Goal: Task Accomplishment & Management: Use online tool/utility

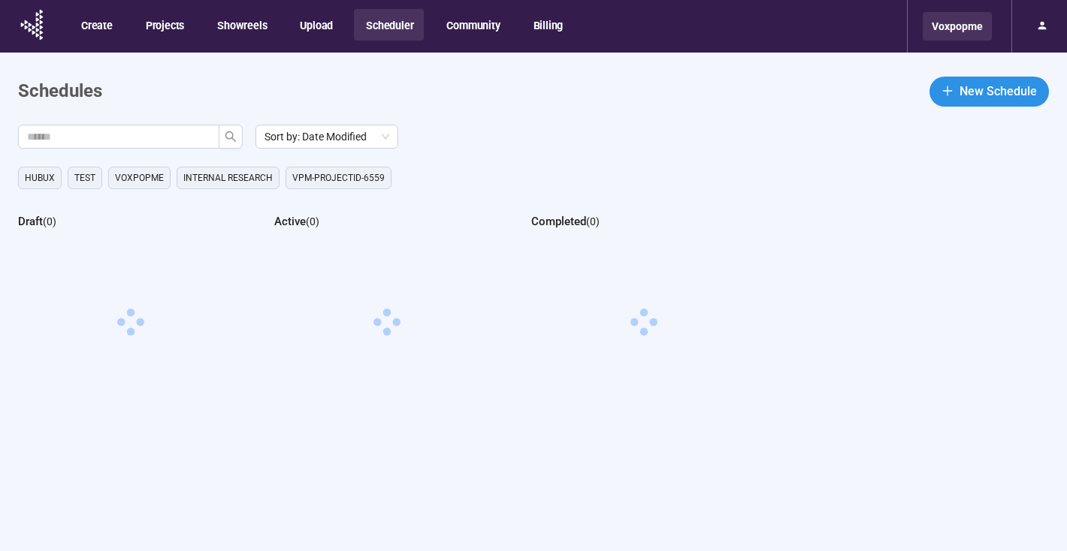
click at [982, 31] on div "Voxpopme" at bounding box center [957, 26] width 69 height 29
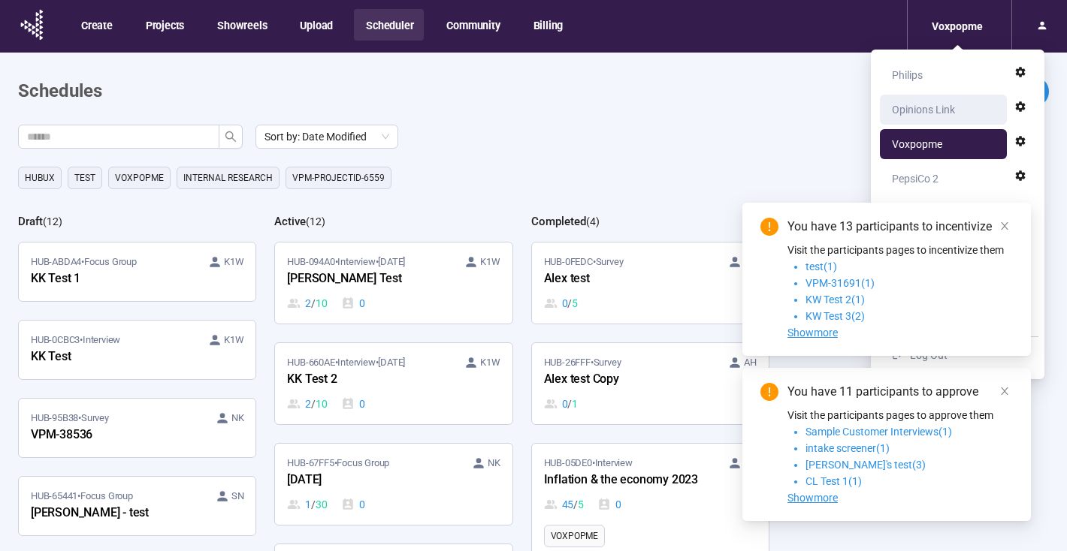
click at [921, 104] on div "Opinions Link" at bounding box center [923, 110] width 63 height 30
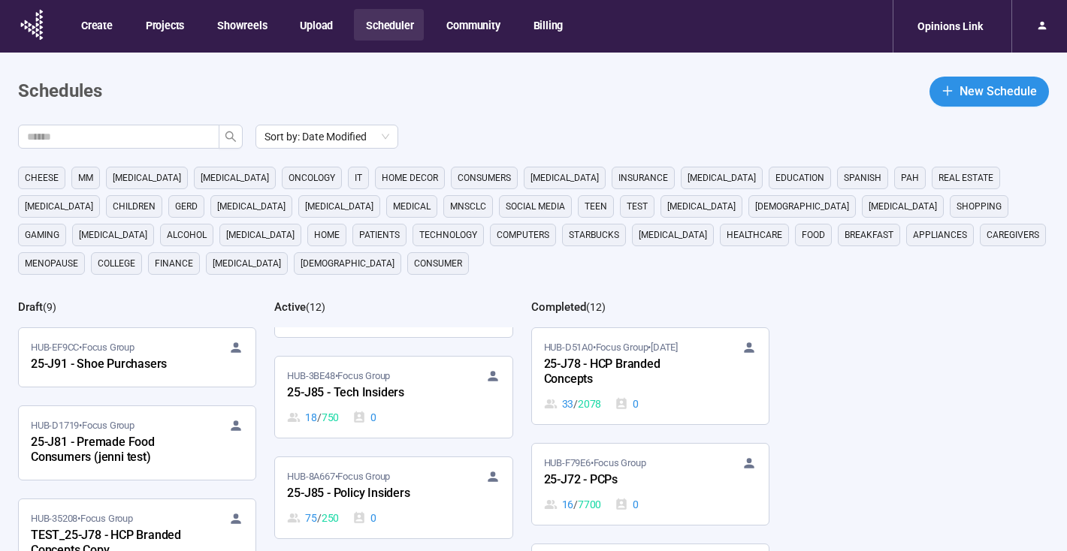
scroll to position [543, 0]
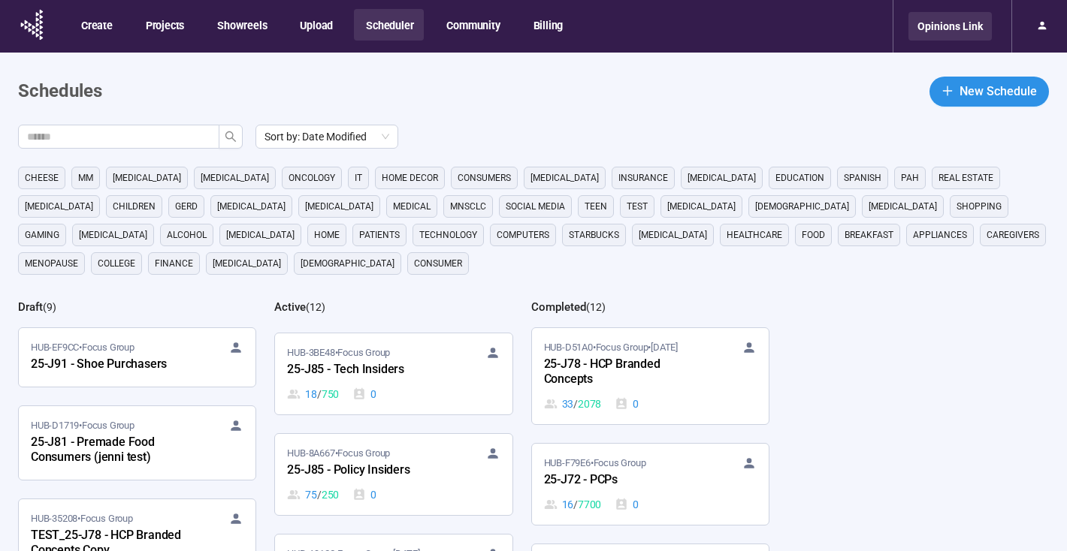
click at [991, 29] on div "Opinions Link" at bounding box center [949, 26] width 83 height 29
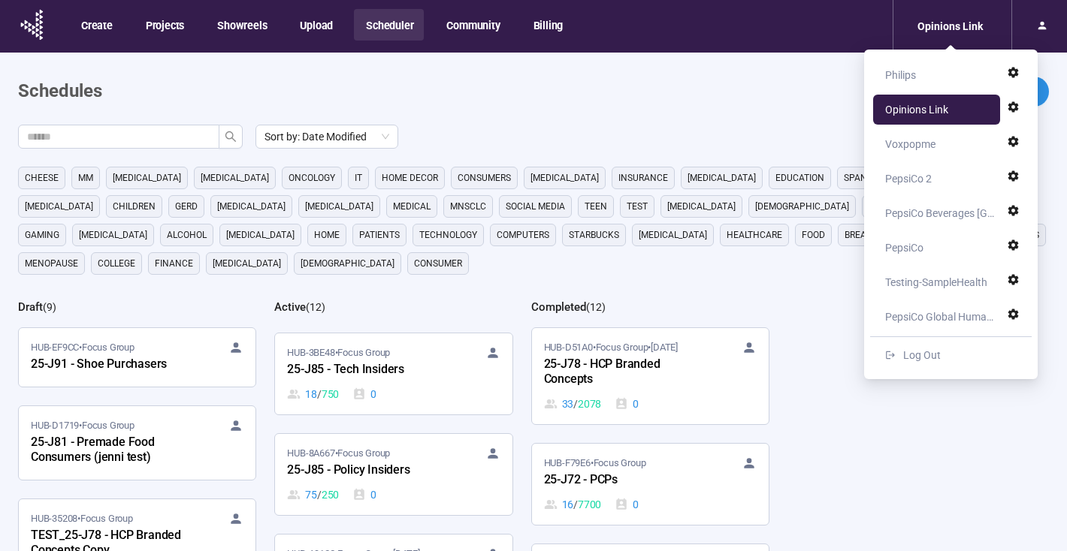
scroll to position [2, 0]
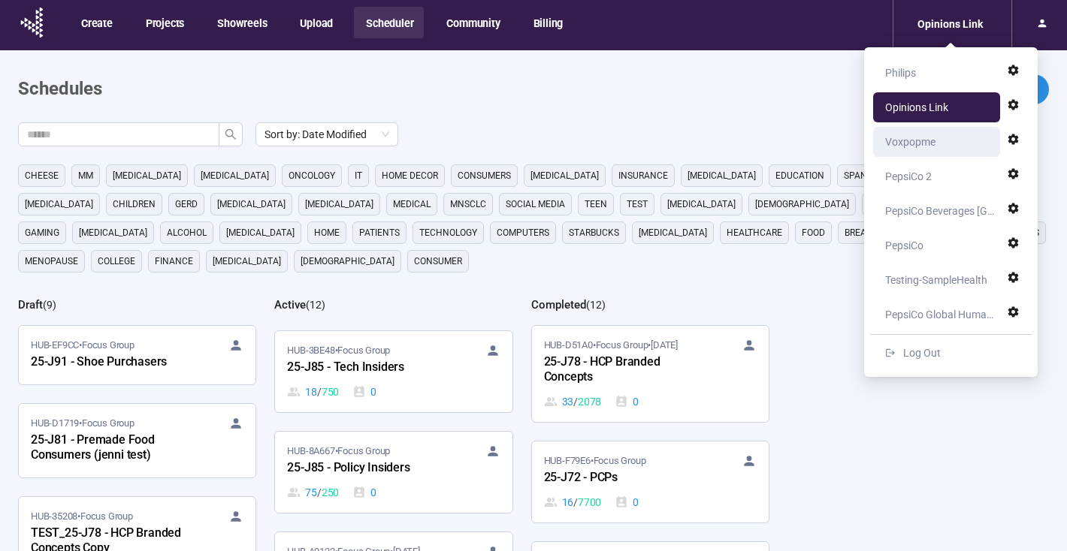
click at [931, 137] on div "Voxpopme" at bounding box center [910, 142] width 50 height 30
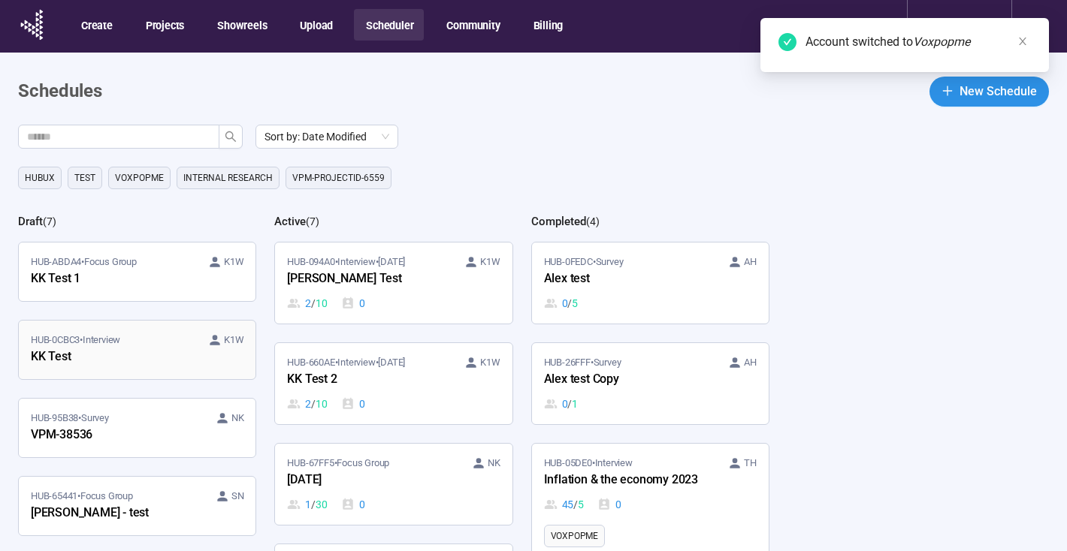
click at [104, 361] on div "KK Test" at bounding box center [113, 358] width 165 height 20
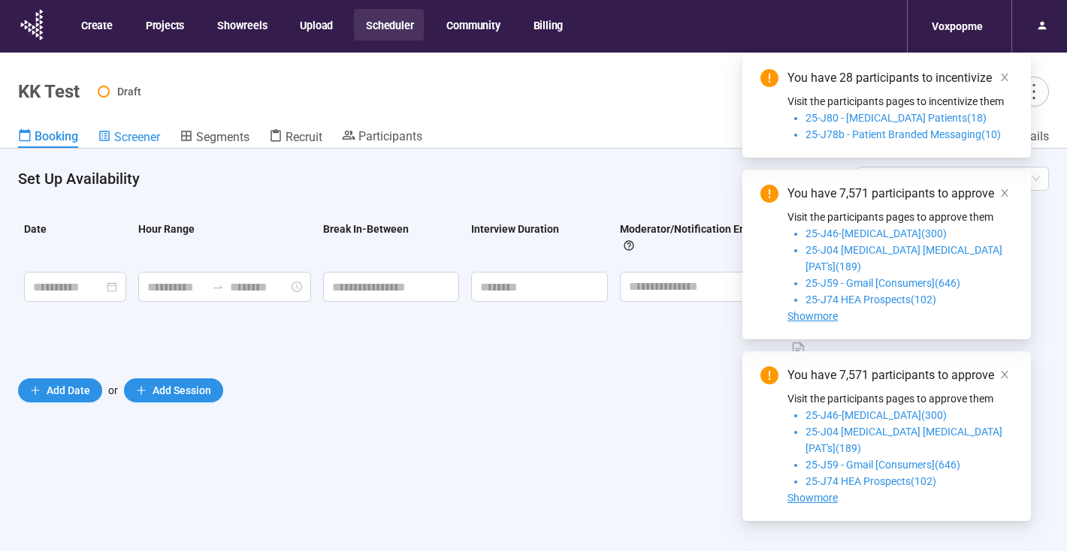
click at [122, 136] on span "Screener" at bounding box center [137, 137] width 46 height 14
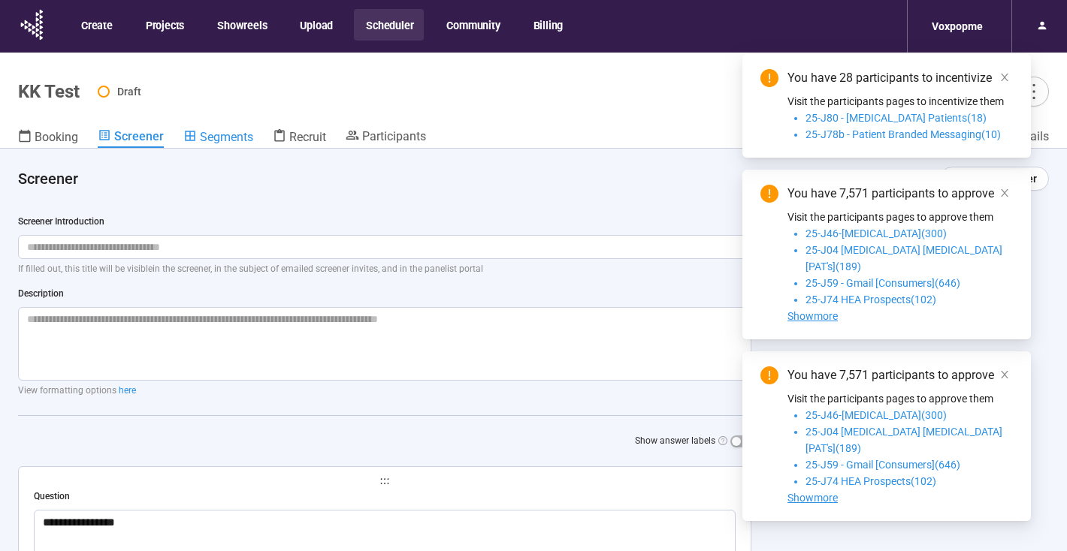
click at [226, 139] on span "Segments" at bounding box center [226, 137] width 53 height 14
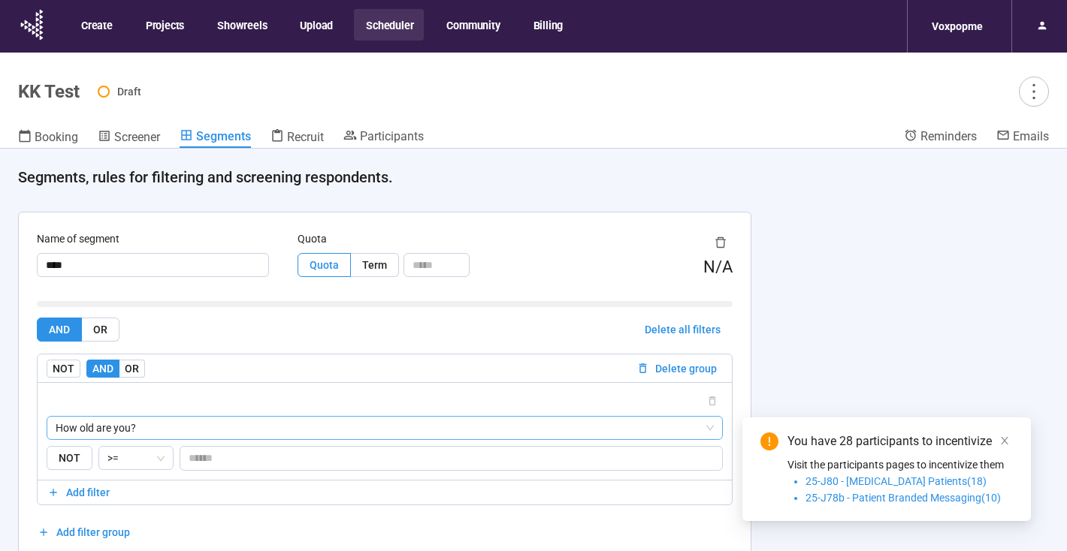
drag, startPoint x: 1002, startPoint y: 438, endPoint x: 543, endPoint y: 426, distance: 459.2
click at [1002, 438] on icon "close" at bounding box center [1005, 441] width 8 height 8
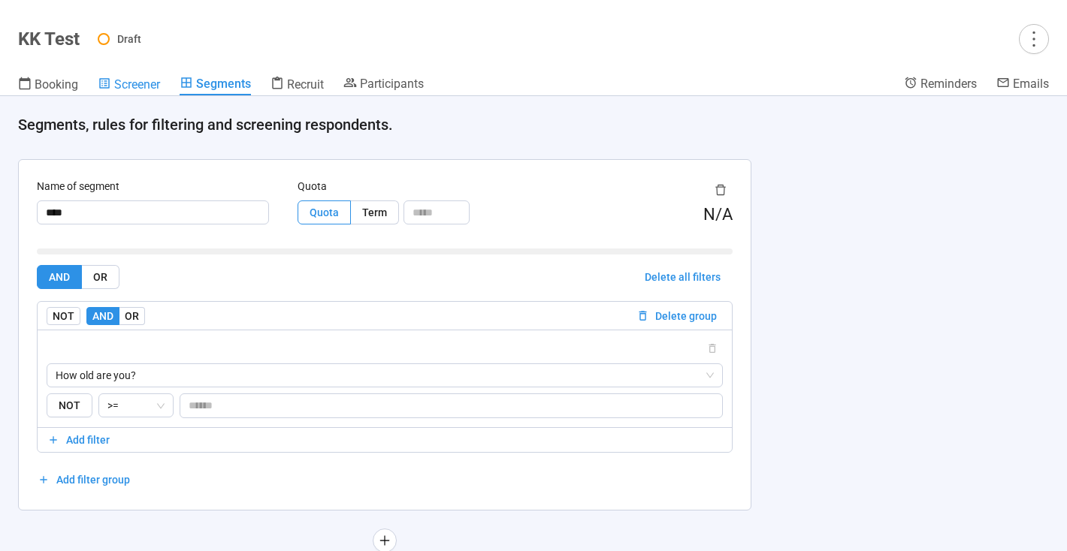
click at [122, 77] on span "Screener" at bounding box center [137, 84] width 46 height 14
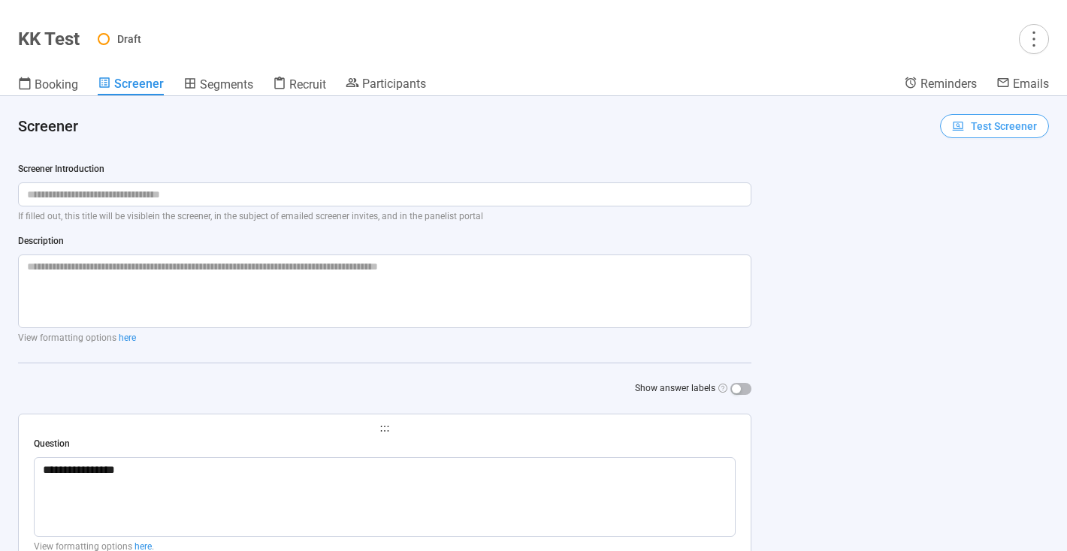
click at [983, 127] on span "Test Screener" at bounding box center [1004, 126] width 66 height 17
click at [984, 207] on link "Test screener" at bounding box center [984, 204] width 62 height 12
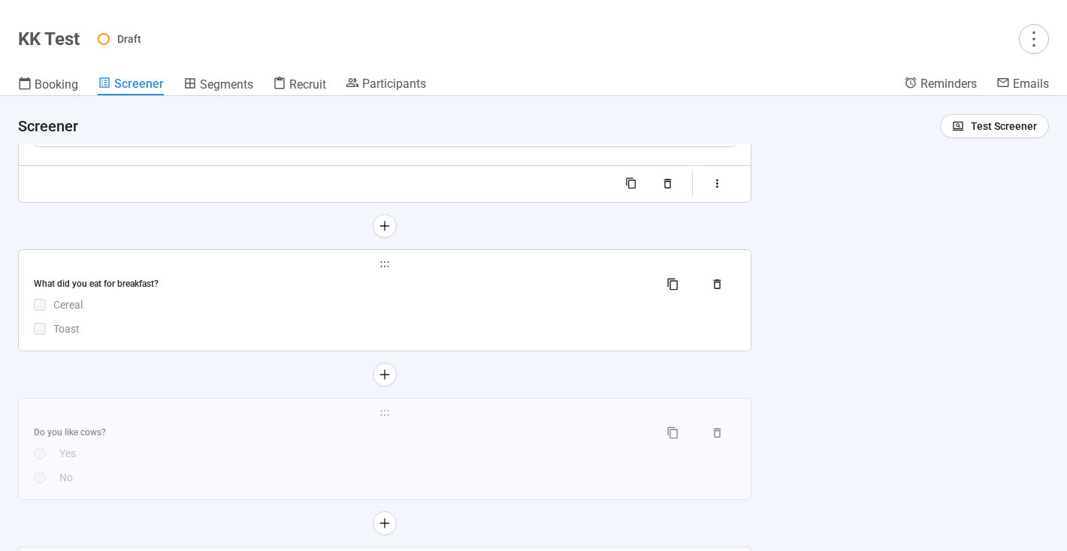
click at [445, 301] on div "Cereal" at bounding box center [394, 305] width 682 height 17
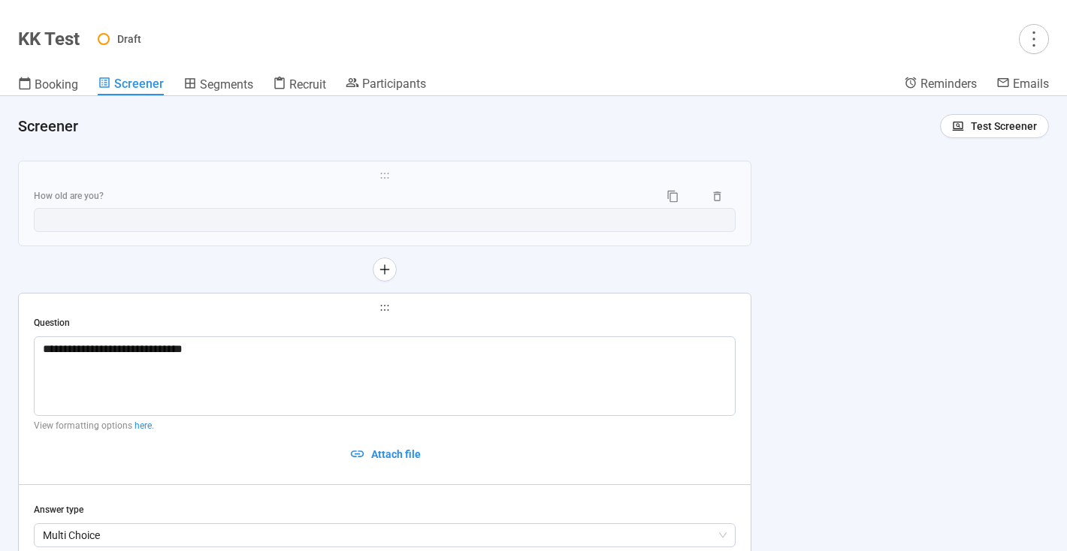
scroll to position [252, 0]
click at [1026, 119] on span "Test Screener" at bounding box center [1004, 126] width 66 height 17
click at [991, 207] on link "Test screener" at bounding box center [984, 204] width 62 height 12
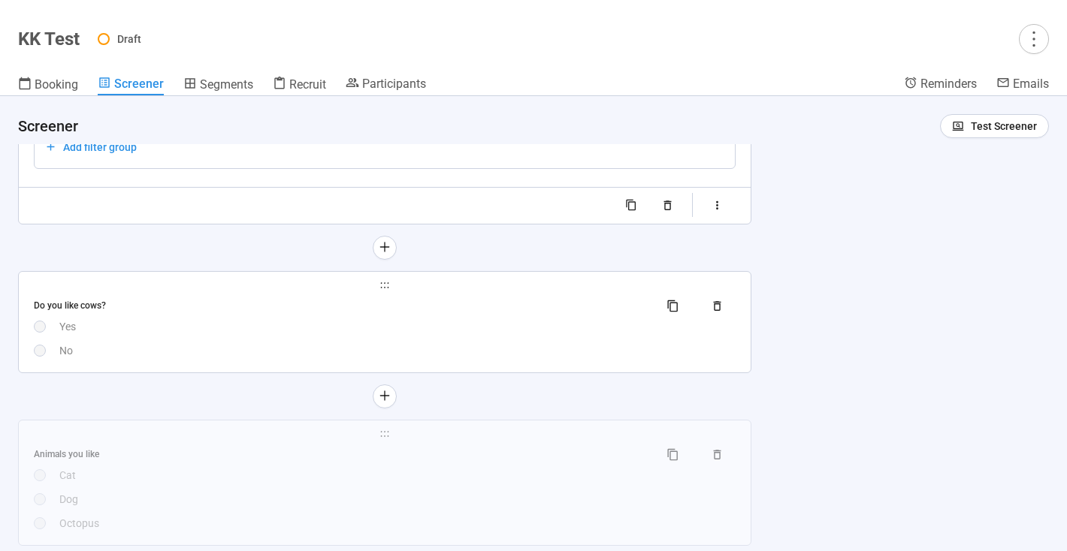
click at [437, 320] on div "Yes" at bounding box center [397, 327] width 676 height 17
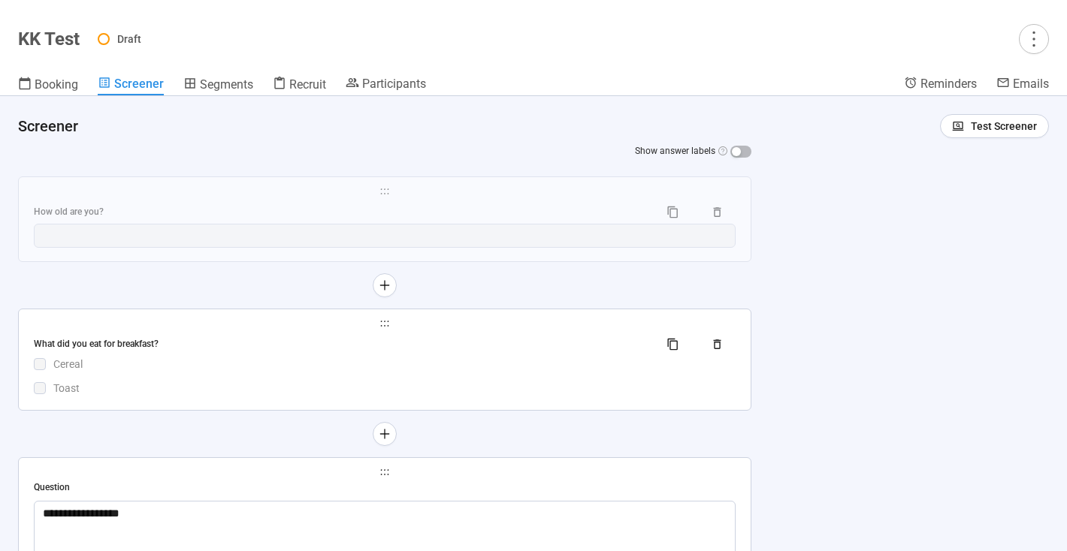
scroll to position [238, 0]
click at [204, 77] on div "Segments" at bounding box center [218, 84] width 70 height 15
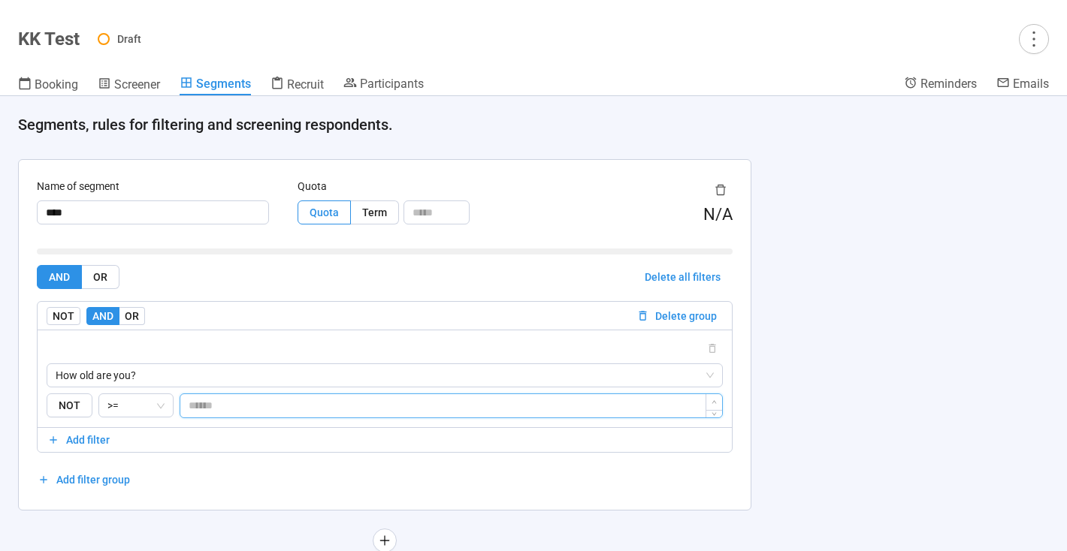
click at [209, 403] on input "*" at bounding box center [451, 405] width 542 height 23
drag, startPoint x: 204, startPoint y: 404, endPoint x: 183, endPoint y: 409, distance: 21.7
click at [183, 410] on input "*" at bounding box center [451, 405] width 542 height 23
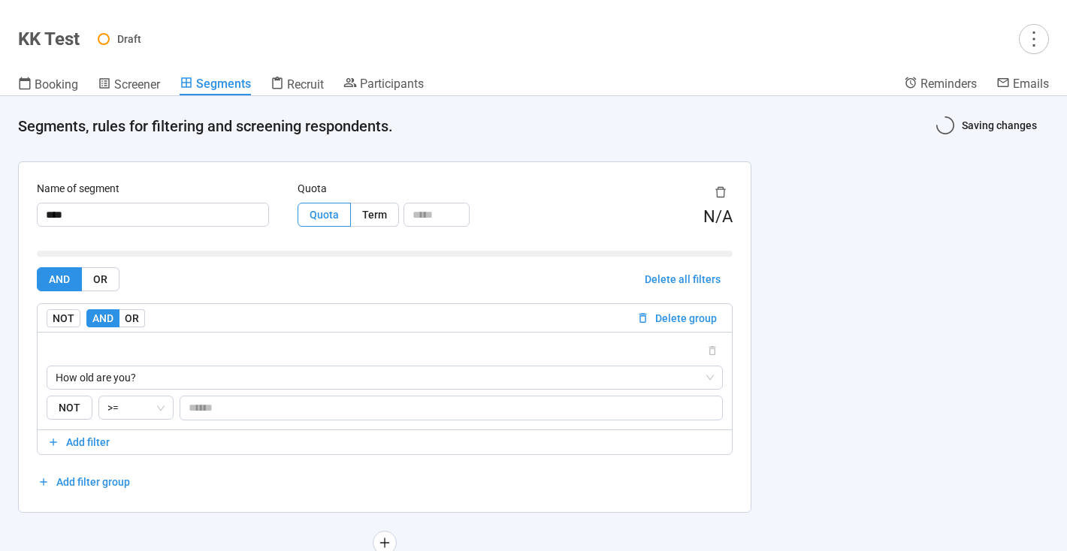
click at [336, 494] on div "AND OR Delete all filters NOT AND OR Delete group How old are you? NOT >= ** Ad…" at bounding box center [385, 380] width 696 height 227
click at [201, 412] on input "**" at bounding box center [451, 408] width 542 height 23
drag, startPoint x: 208, startPoint y: 409, endPoint x: 185, endPoint y: 410, distance: 23.3
click at [185, 410] on input "**" at bounding box center [451, 408] width 542 height 23
type input "*"
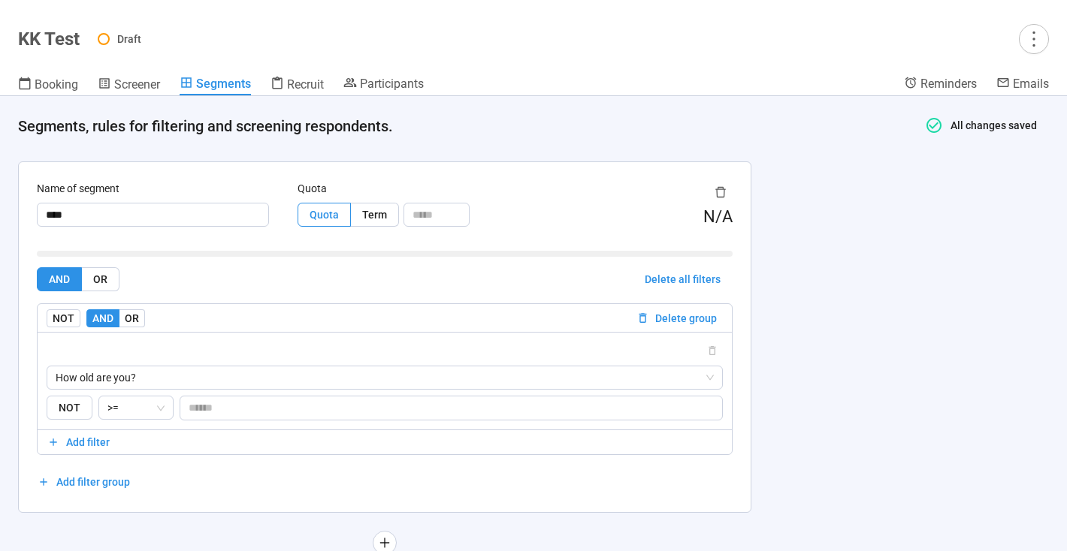
click at [276, 465] on div "AND OR Delete all filters NOT AND OR Delete group How old are you? NOT >= * Add…" at bounding box center [385, 380] width 696 height 227
click at [133, 85] on span "Screener" at bounding box center [137, 84] width 46 height 14
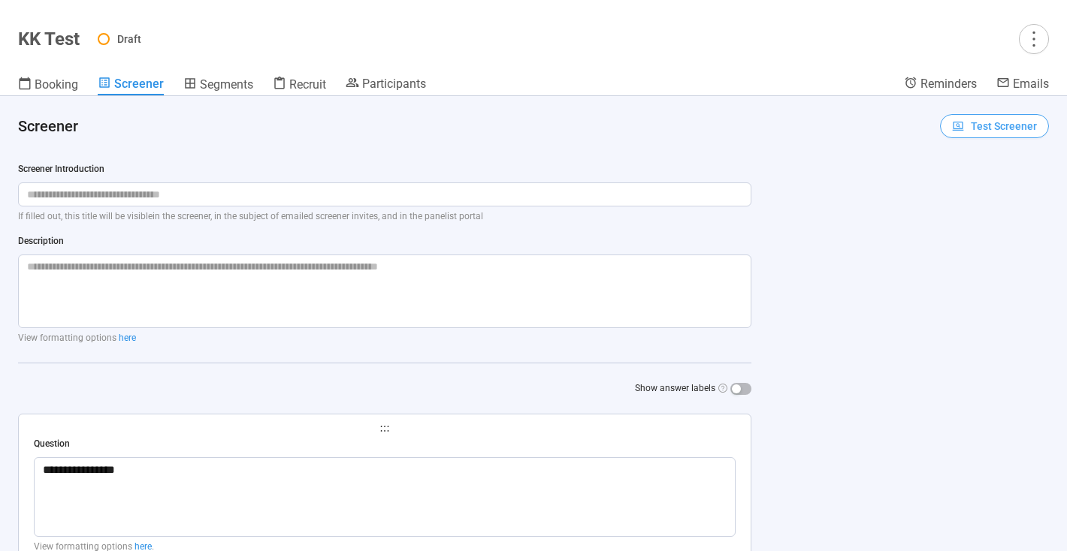
click at [1005, 126] on span "Test Screener" at bounding box center [1004, 126] width 66 height 17
click at [1003, 206] on link "Test screener" at bounding box center [984, 204] width 62 height 12
